Goal: Use online tool/utility: Utilize a website feature to perform a specific function

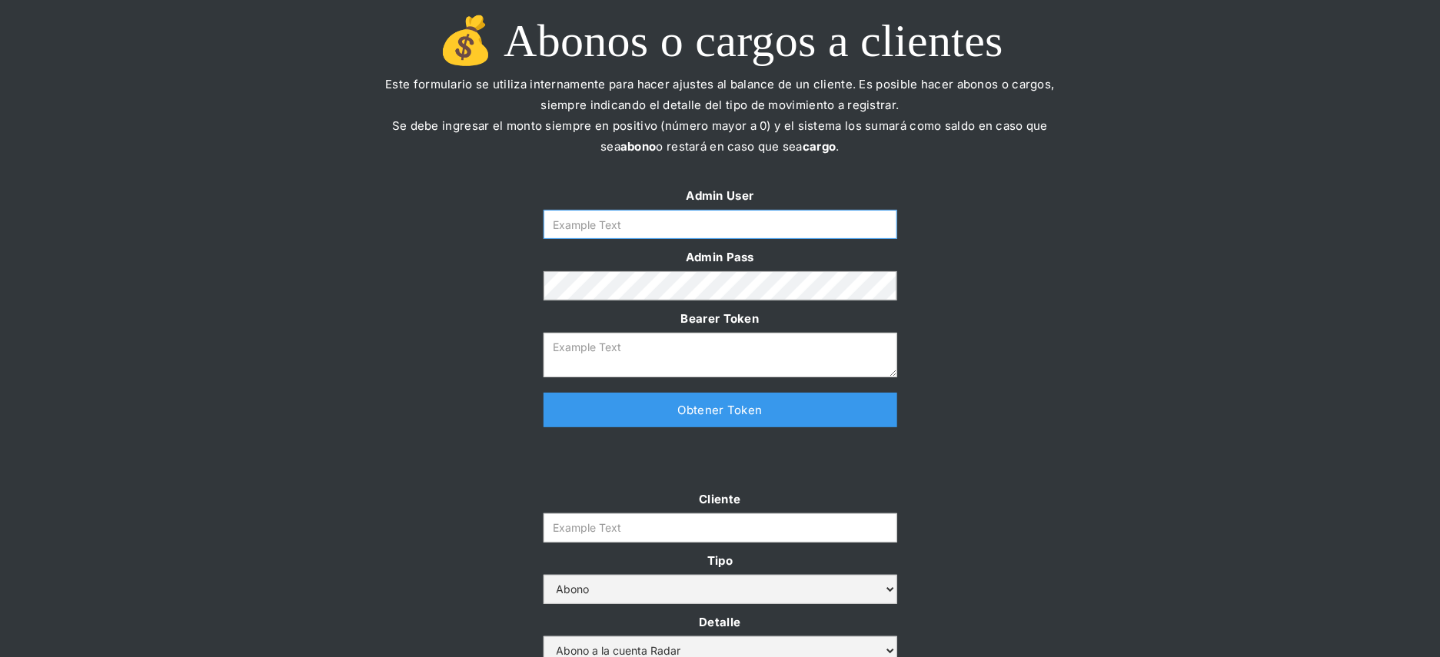
click at [669, 218] on input "Form" at bounding box center [720, 224] width 354 height 29
type input "[PERSON_NAME][EMAIL_ADDRESS][DOMAIN_NAME]"
click at [646, 401] on link "Obtener Token" at bounding box center [720, 410] width 354 height 35
type textarea "[SECURITY_DATA]"
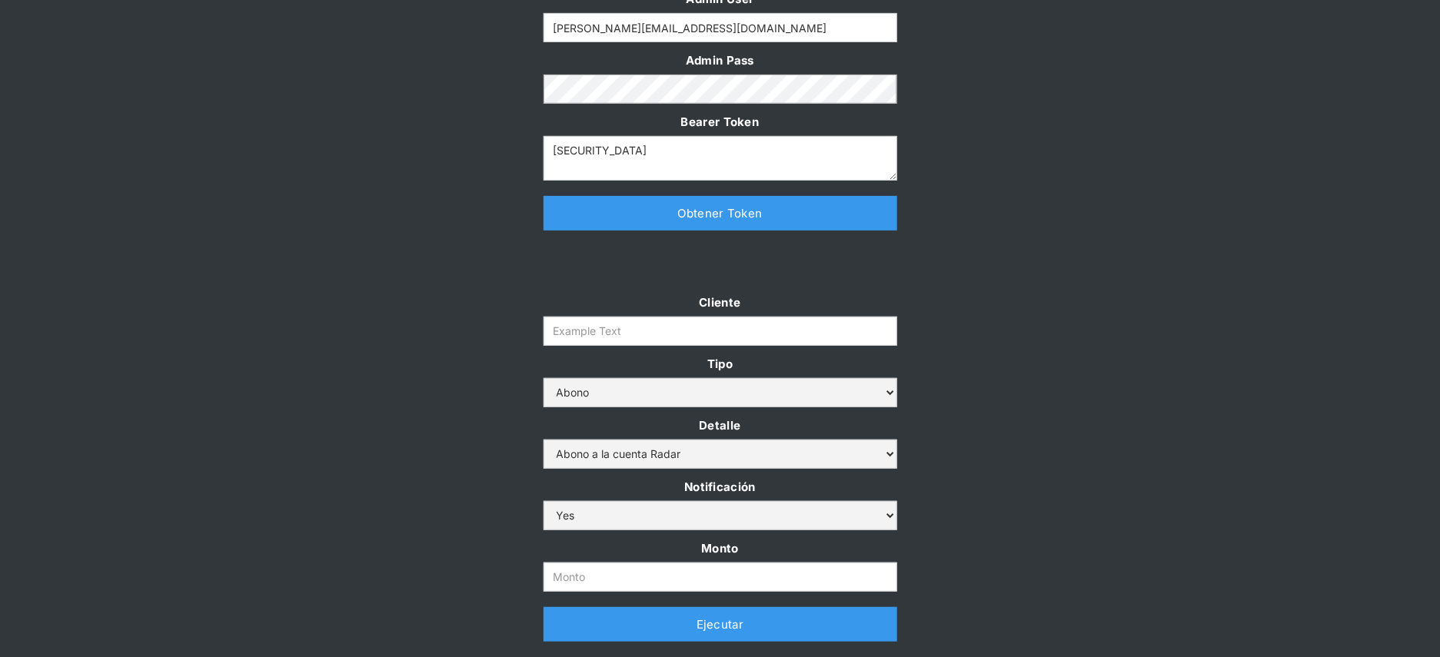
scroll to position [350, 0]
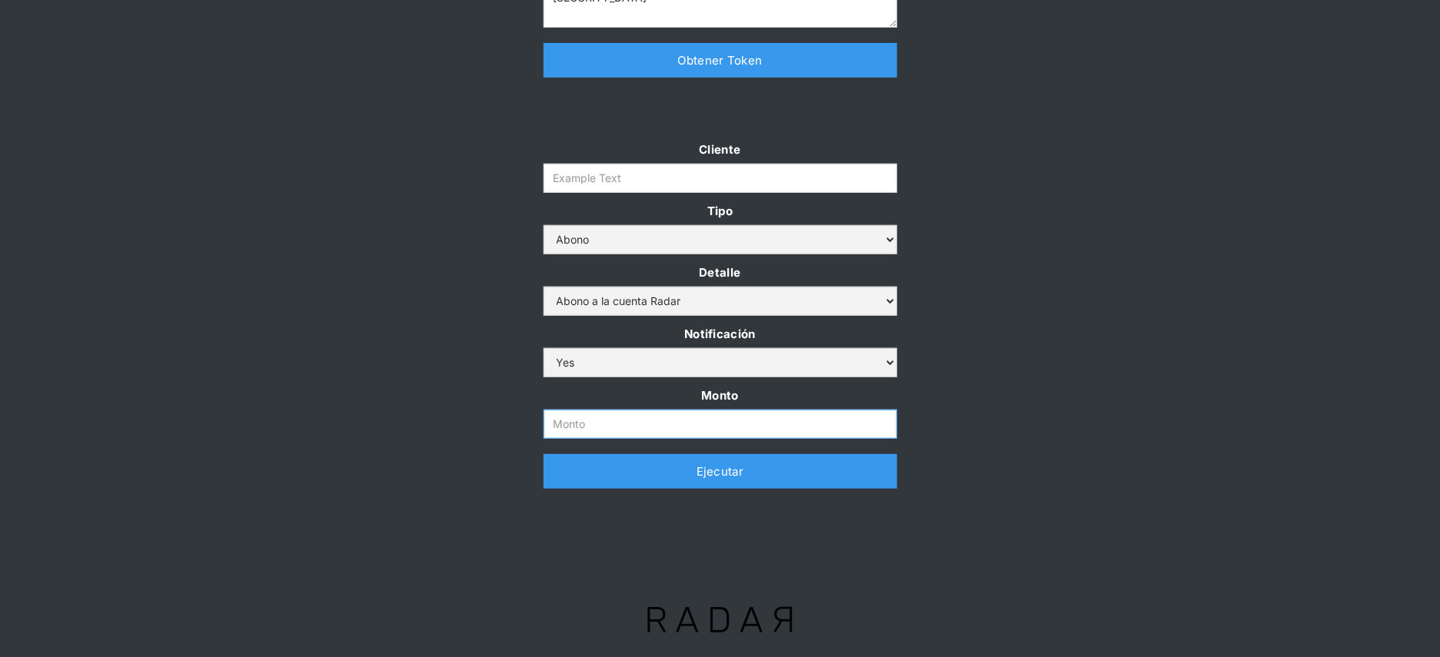
click at [617, 420] on input "Monto" at bounding box center [720, 424] width 354 height 29
paste input "500.000.000"
type input "500.000.000"
click at [724, 175] on input "Cliente" at bounding box center [720, 178] width 354 height 29
paste input "prontopaga"
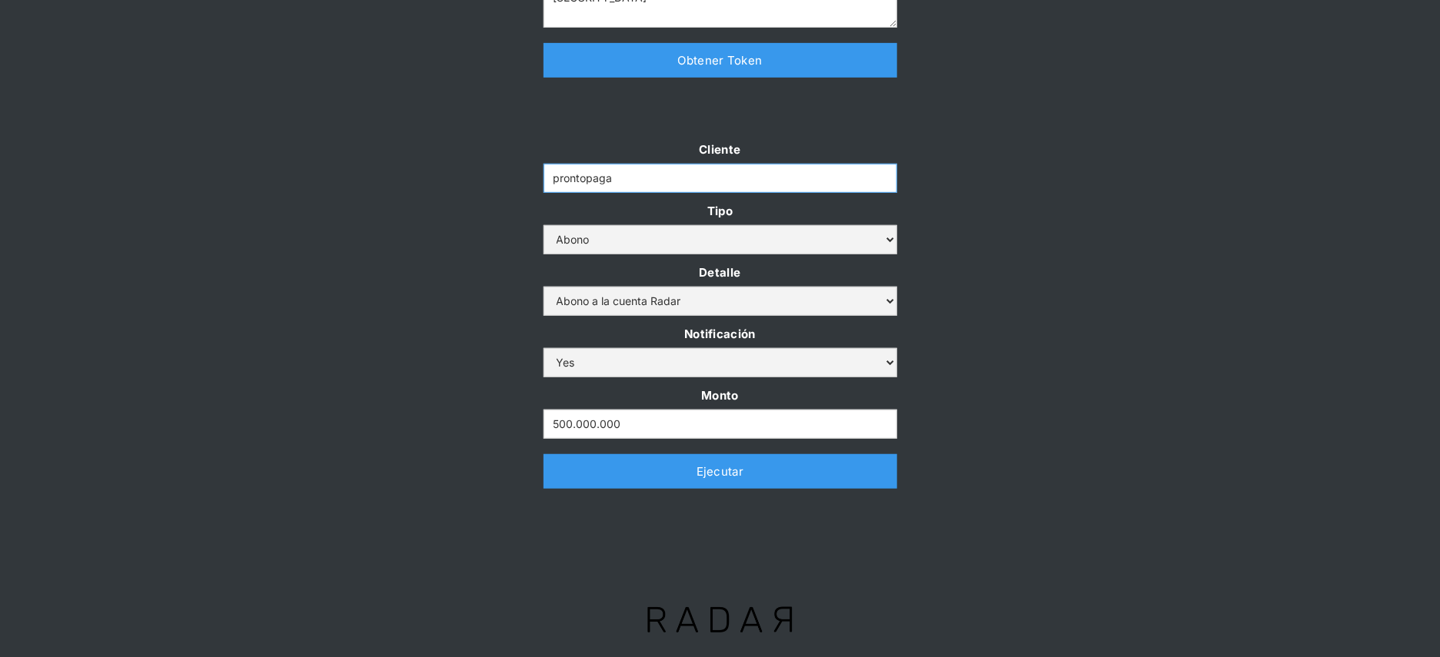
type input "prontopaga"
click at [1023, 188] on div "Cliente prontopaga Tipo Abono Cargo Detalle Abono a la cuenta Radar Devolución …" at bounding box center [720, 321] width 1440 height 365
click at [776, 480] on link "Ejecutar" at bounding box center [720, 471] width 354 height 35
